Goal: Book appointment/travel/reservation

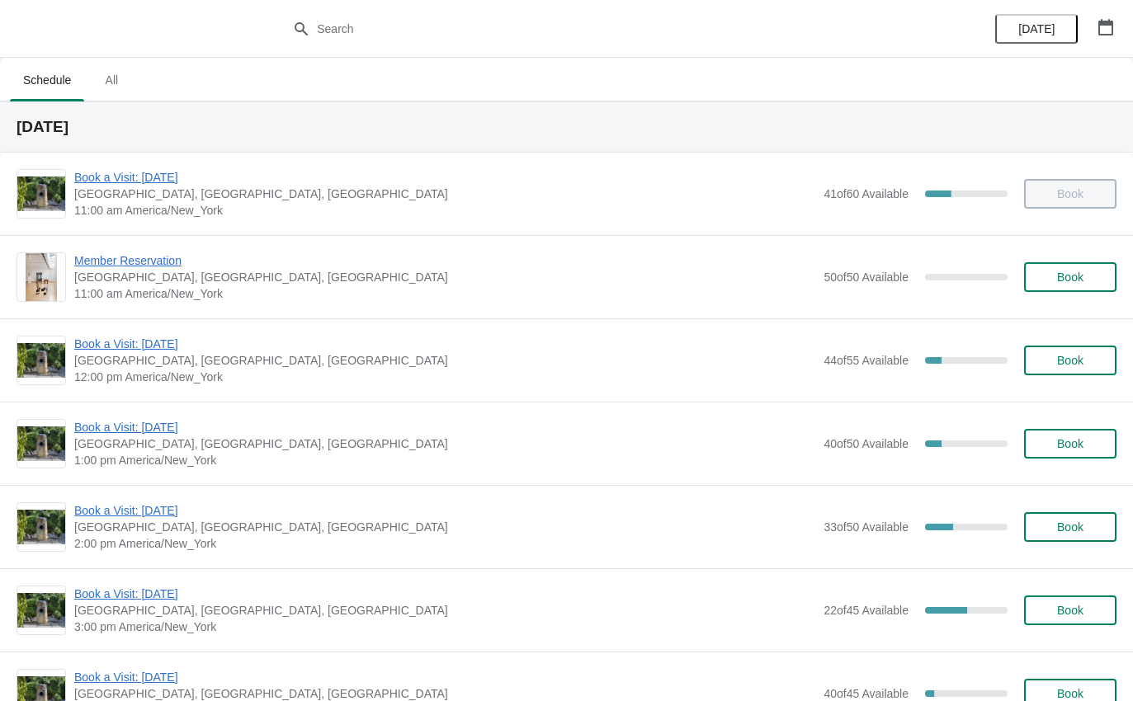
click at [156, 421] on span "Book a Visit: [DATE]" at bounding box center [444, 427] width 741 height 17
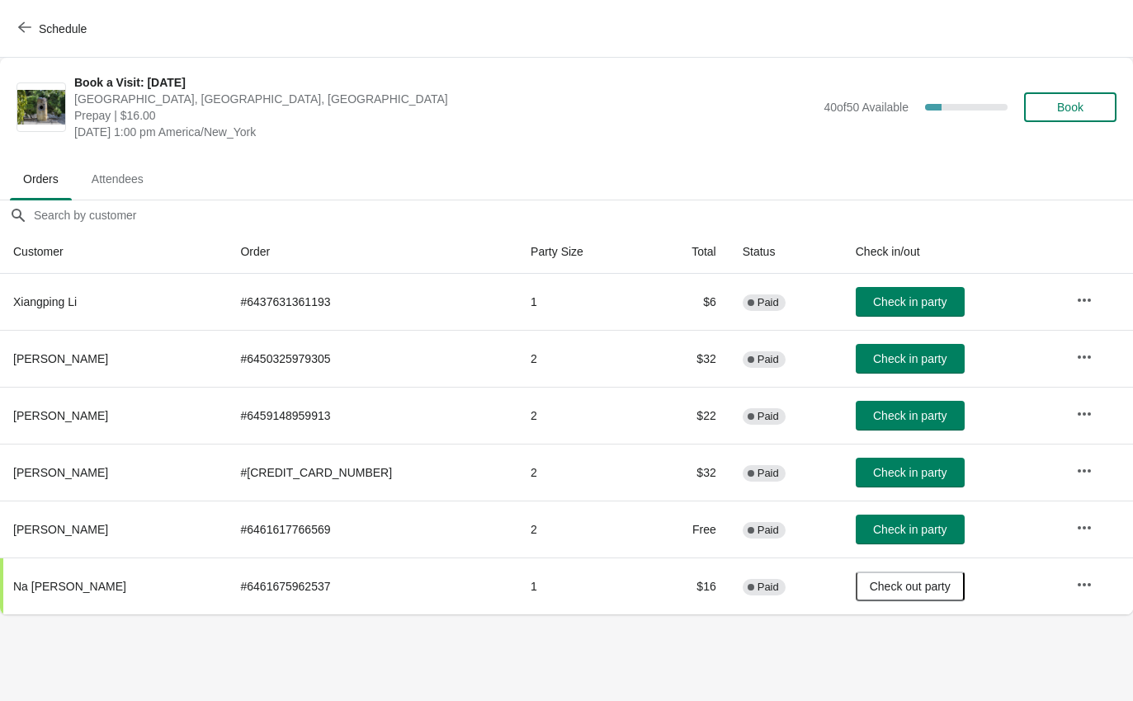
click at [877, 350] on button "Check in party" at bounding box center [910, 359] width 109 height 30
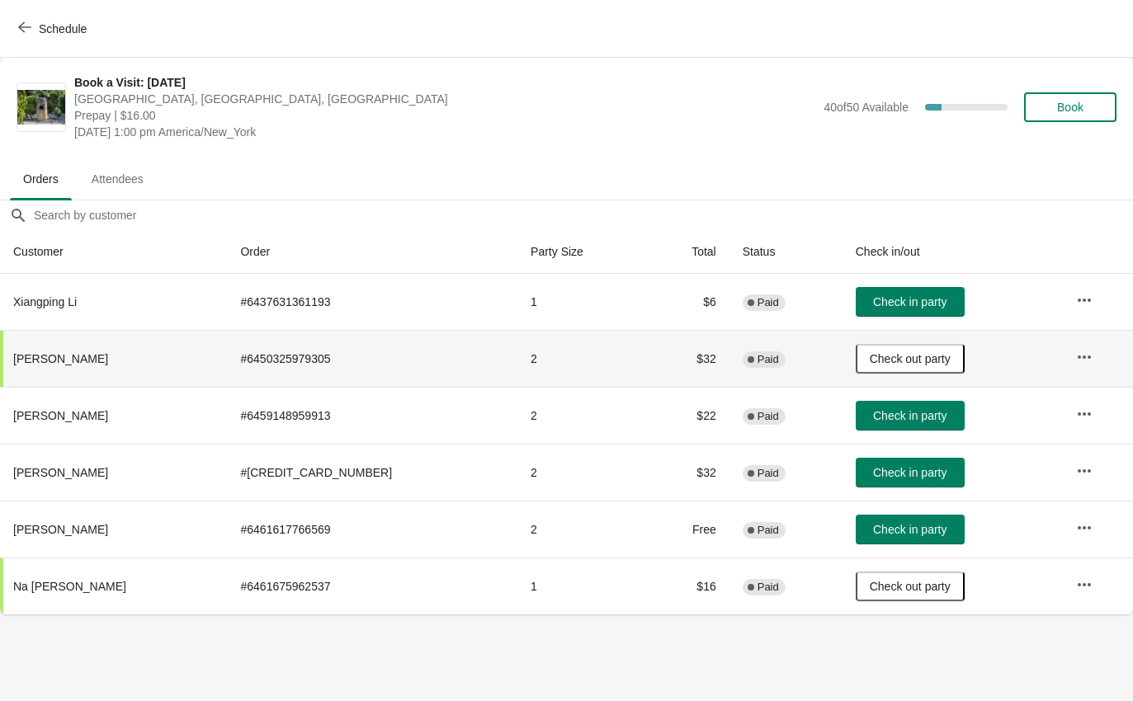
click at [54, 35] on span "Schedule" at bounding box center [63, 28] width 48 height 13
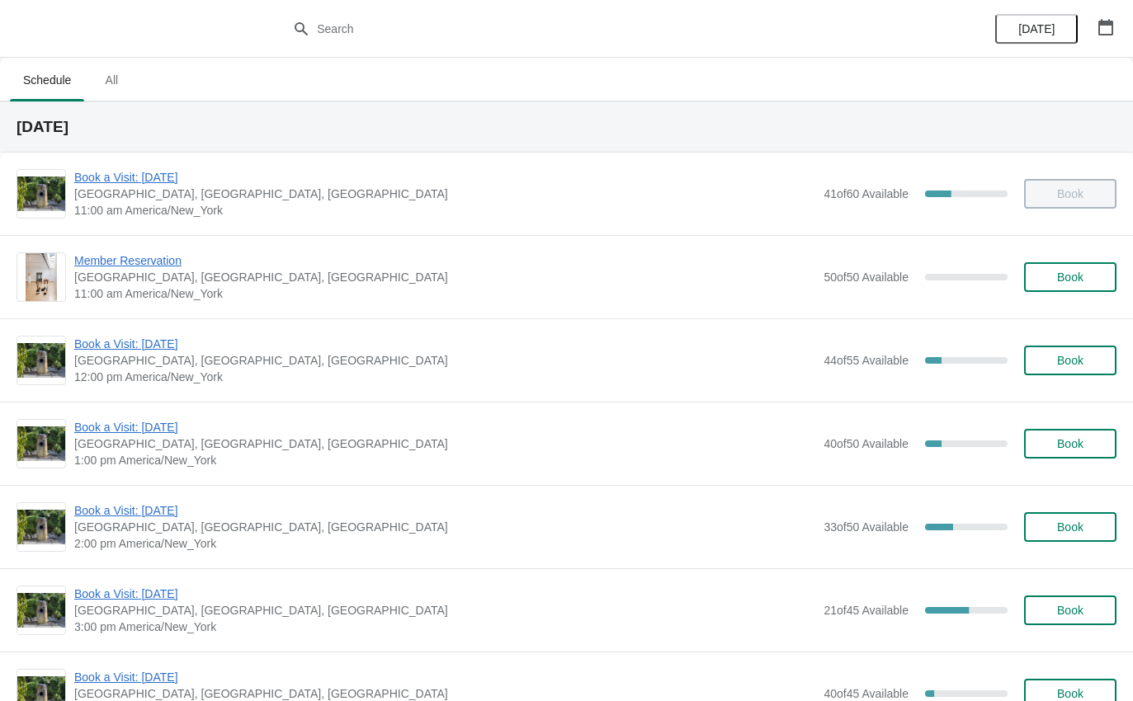
click at [139, 432] on span "Book a Visit: [DATE]" at bounding box center [444, 427] width 741 height 17
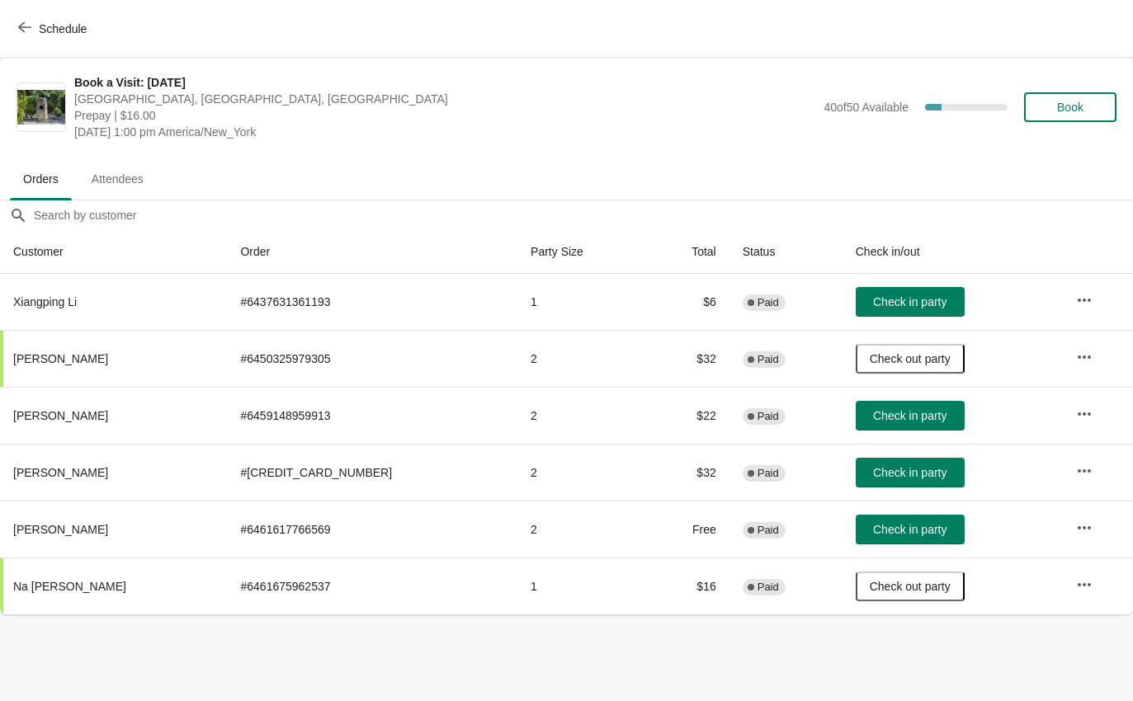
click at [856, 316] on button "Check in party" at bounding box center [910, 302] width 109 height 30
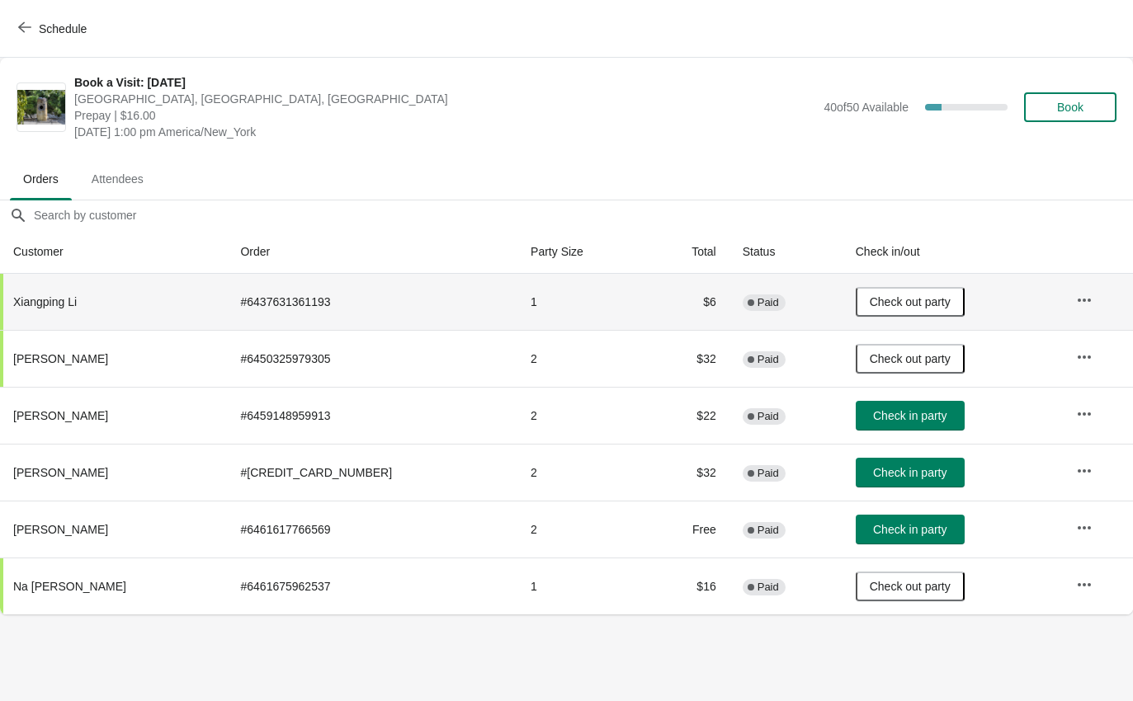
click at [871, 302] on span "Check out party" at bounding box center [910, 301] width 81 height 13
click at [46, 20] on button "Schedule" at bounding box center [54, 29] width 92 height 30
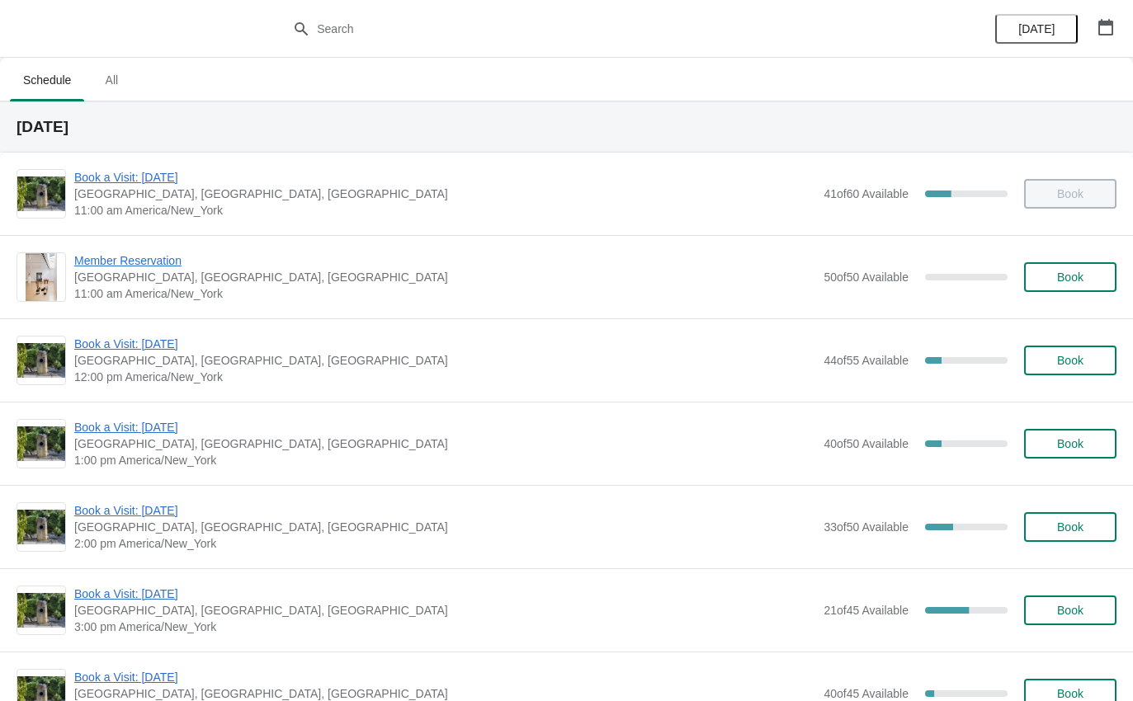
click at [151, 428] on span "Book a Visit: [DATE]" at bounding box center [444, 427] width 741 height 17
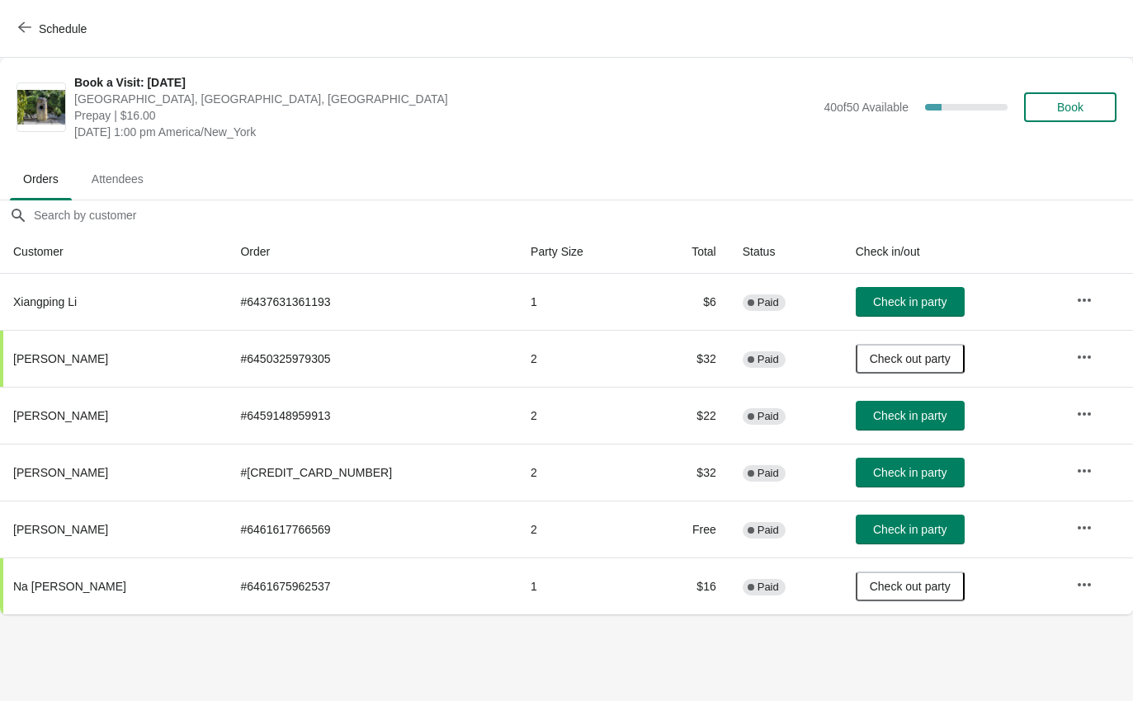
click at [61, 35] on span "Schedule" at bounding box center [63, 28] width 48 height 13
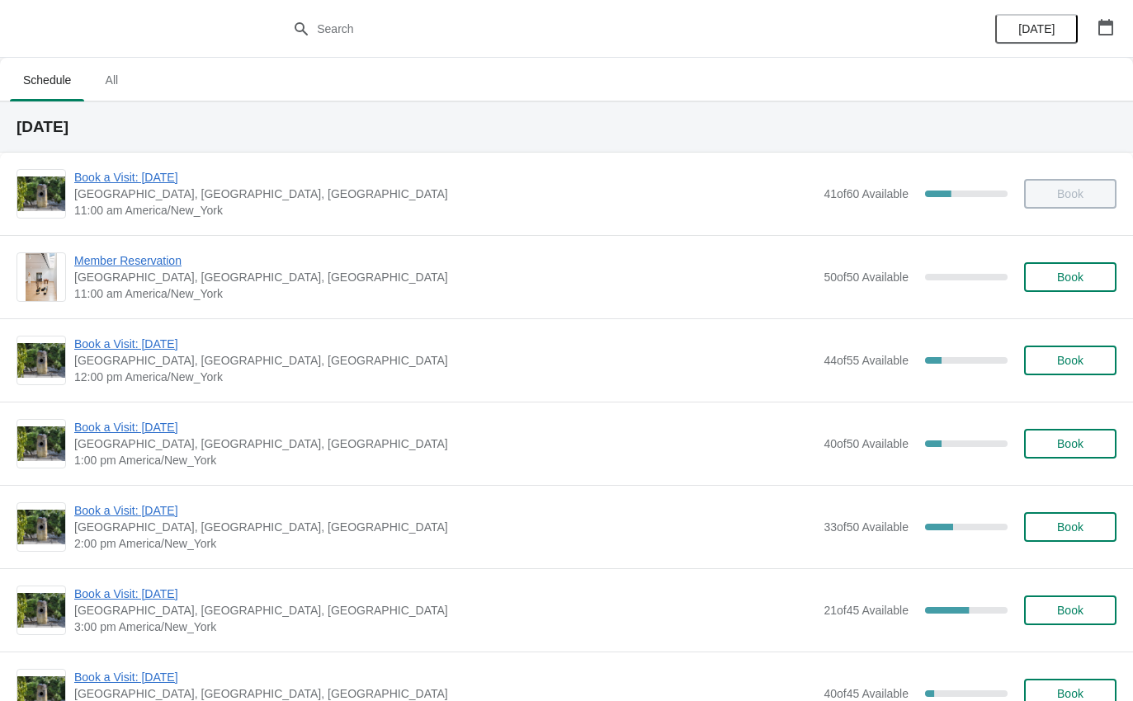
click at [160, 361] on span "[GEOGRAPHIC_DATA], [GEOGRAPHIC_DATA], [GEOGRAPHIC_DATA]" at bounding box center [444, 360] width 741 height 17
click at [164, 338] on span "Book a Visit: [DATE]" at bounding box center [444, 344] width 741 height 17
click at [121, 428] on span "Book a Visit: [DATE]" at bounding box center [444, 427] width 741 height 17
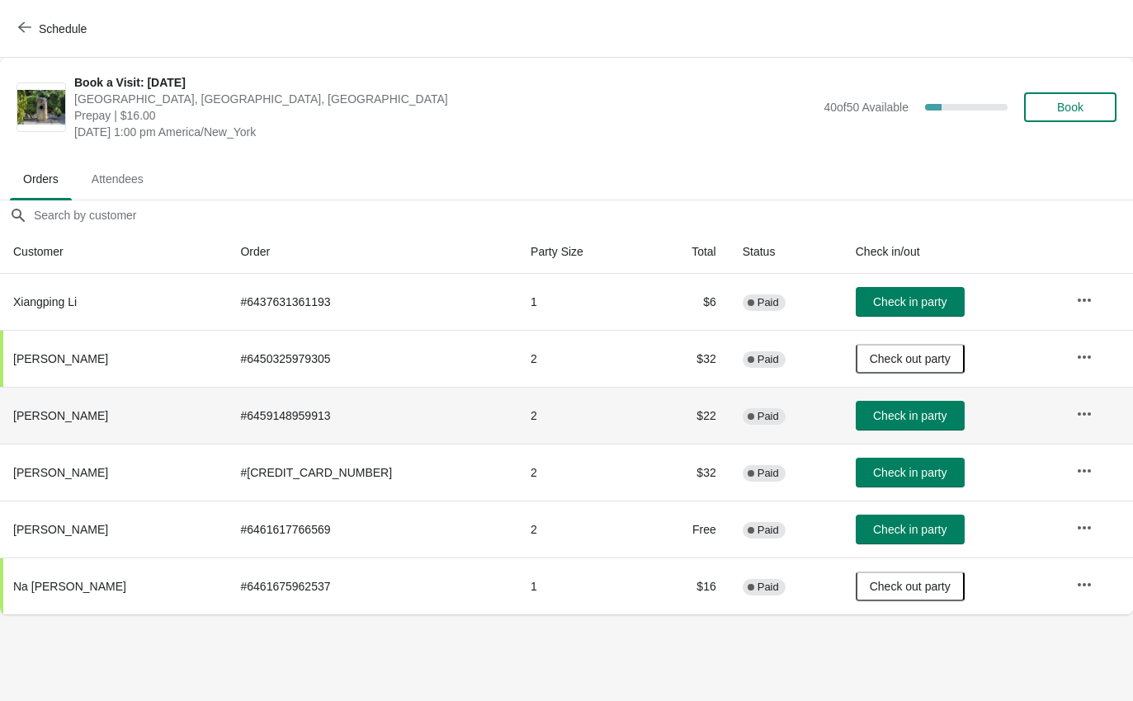
click at [873, 418] on span "Check in party" at bounding box center [909, 415] width 73 height 13
